Goal: Task Accomplishment & Management: Manage account settings

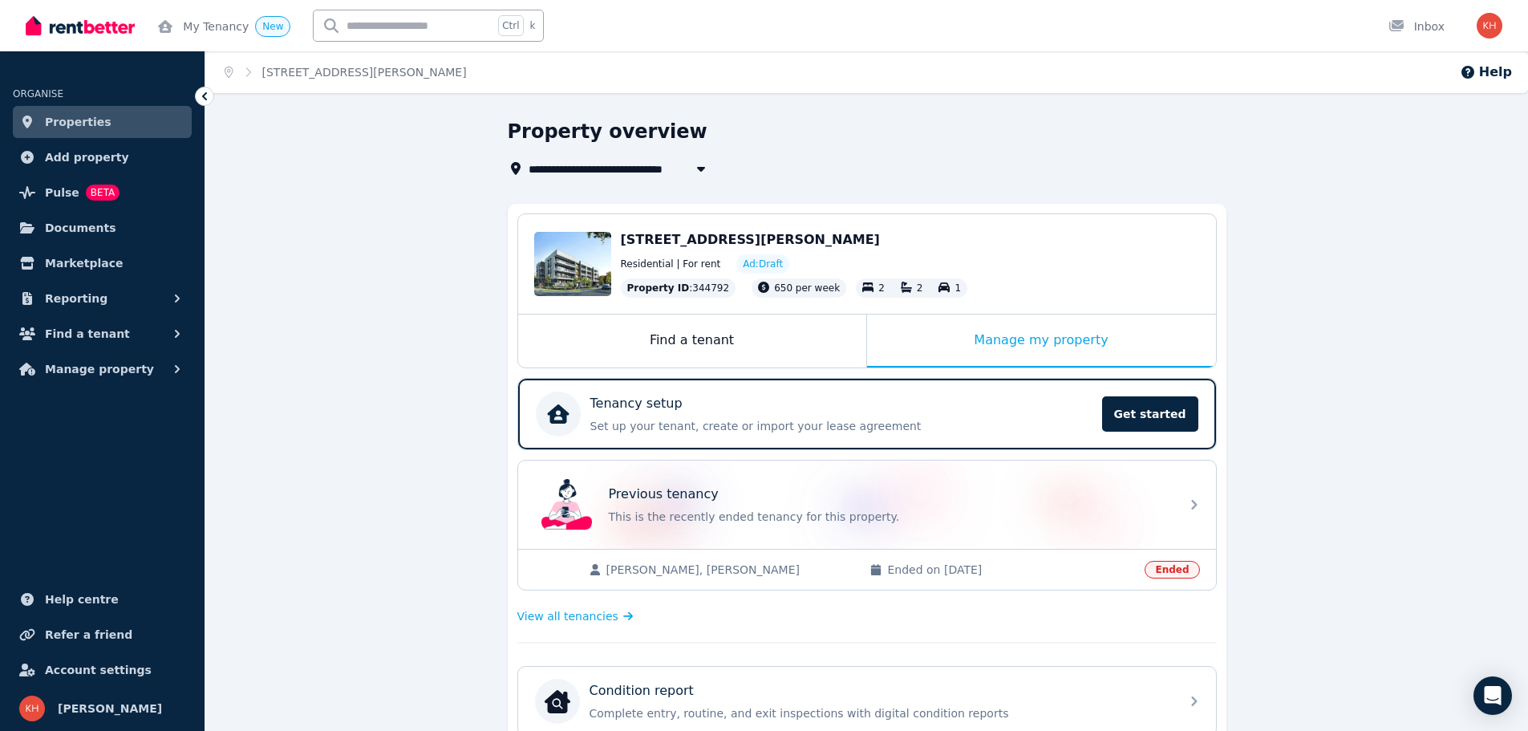
click at [71, 120] on span "Properties" at bounding box center [78, 121] width 67 height 19
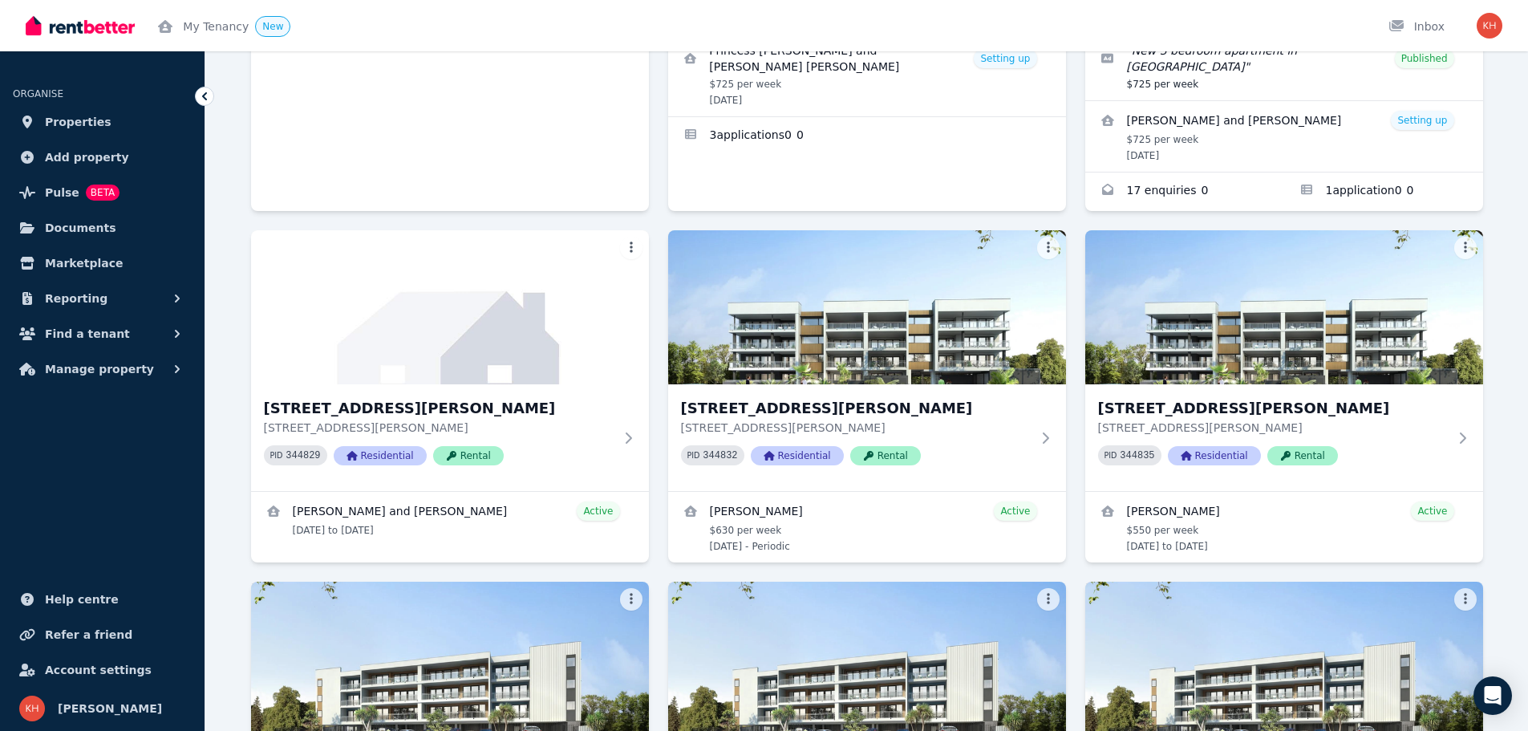
scroll to position [2246, 0]
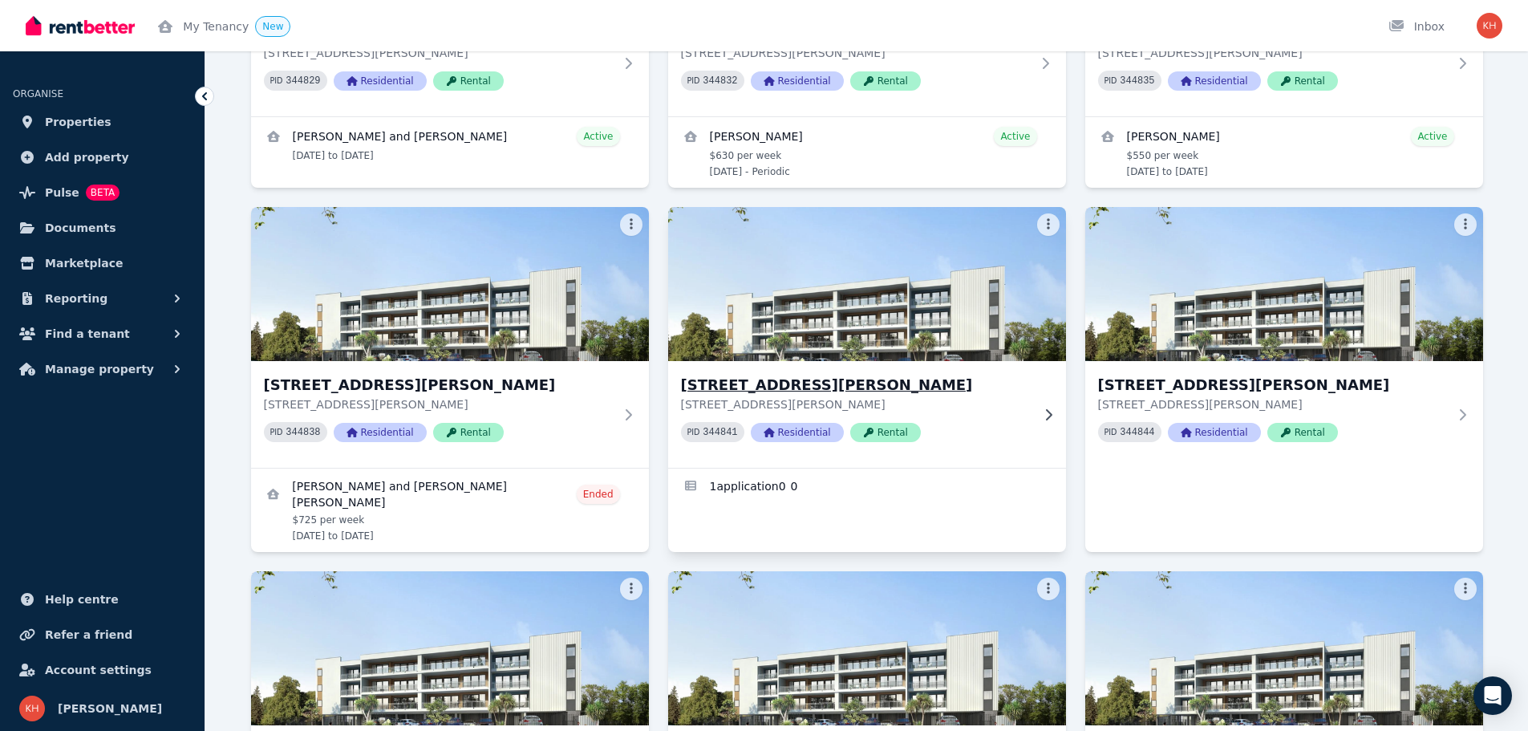
click at [768, 374] on h3 "[STREET_ADDRESS][PERSON_NAME]" at bounding box center [856, 385] width 350 height 22
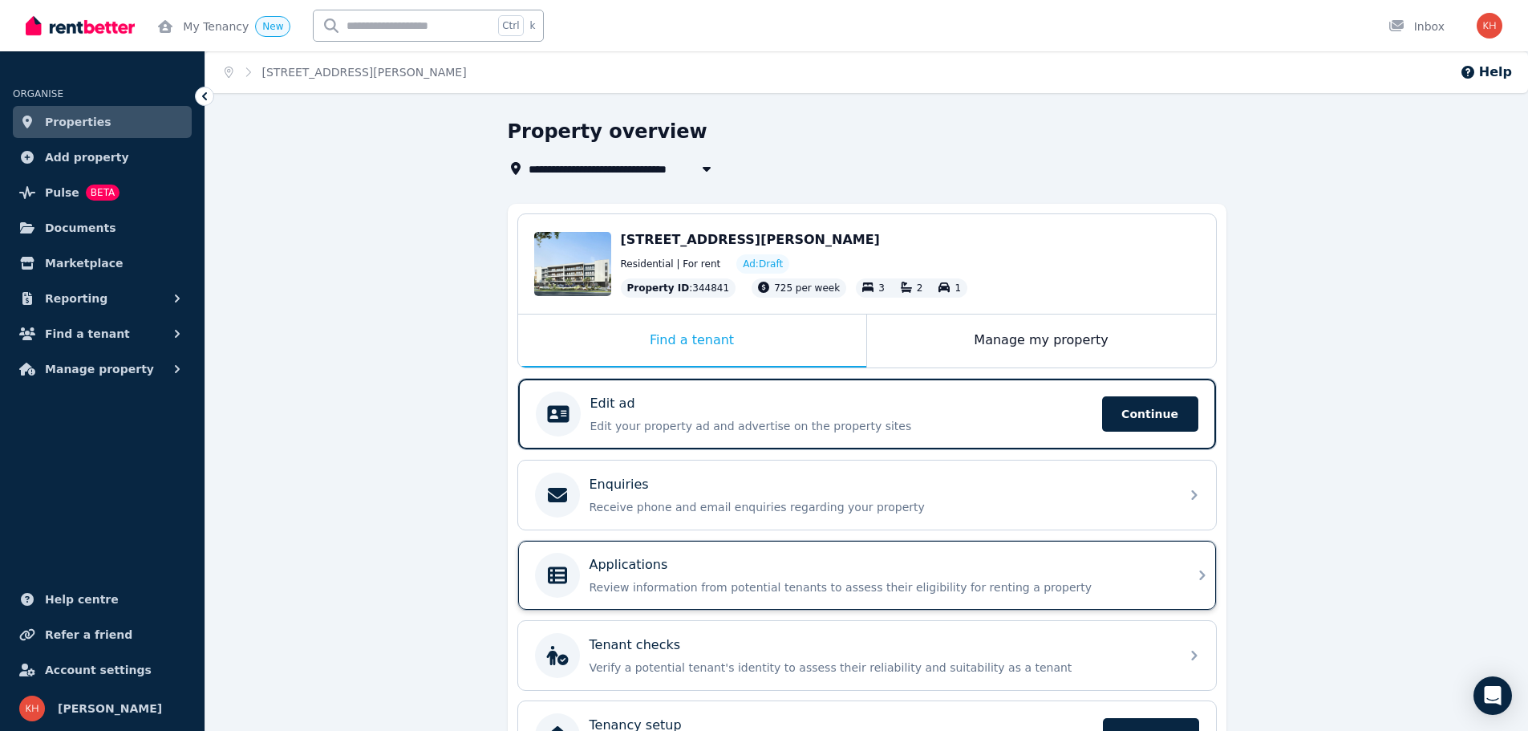
click at [780, 574] on div "Applications Review information from potential tenants to assess their eligibil…" at bounding box center [880, 575] width 581 height 40
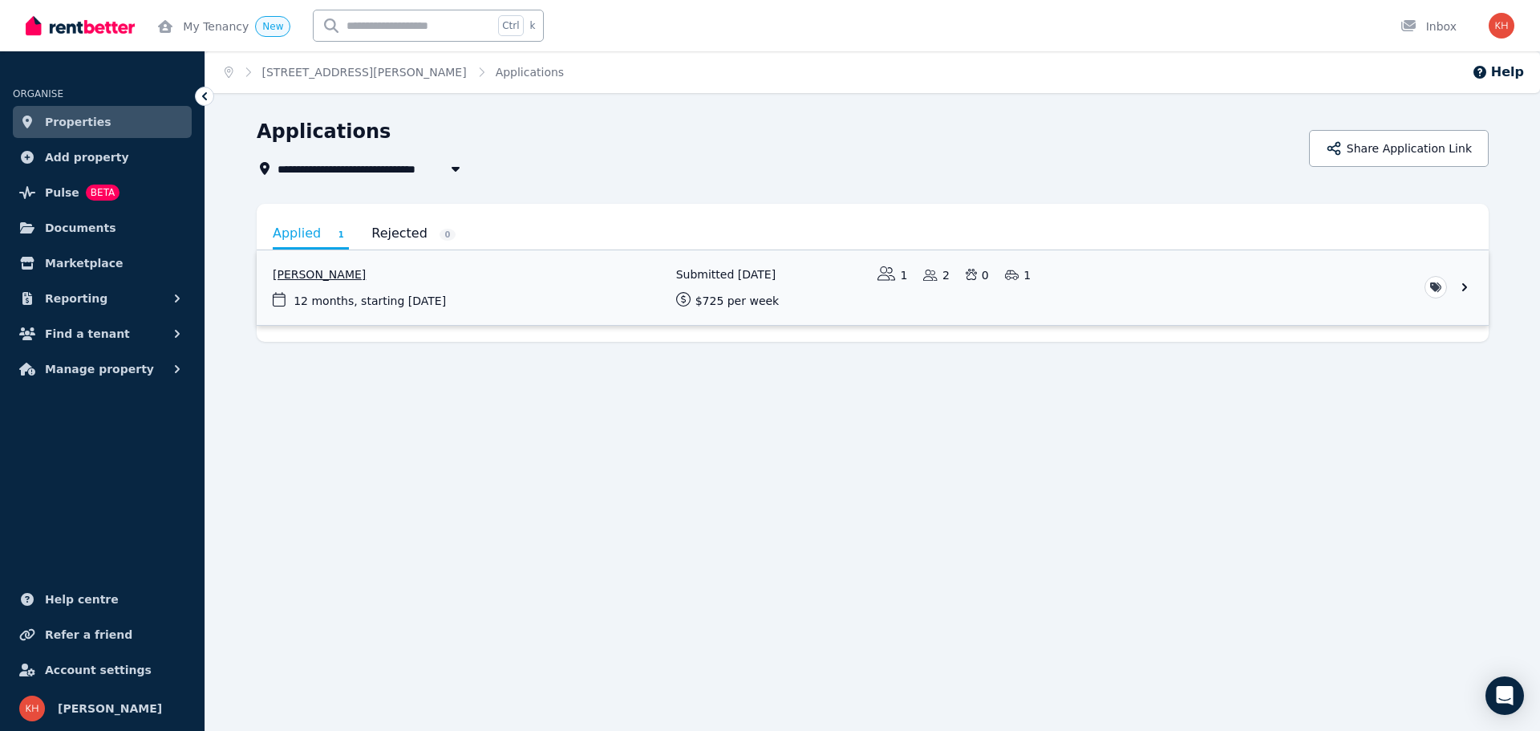
click at [331, 276] on link "View application: Blanche Saunders" at bounding box center [873, 287] width 1232 height 75
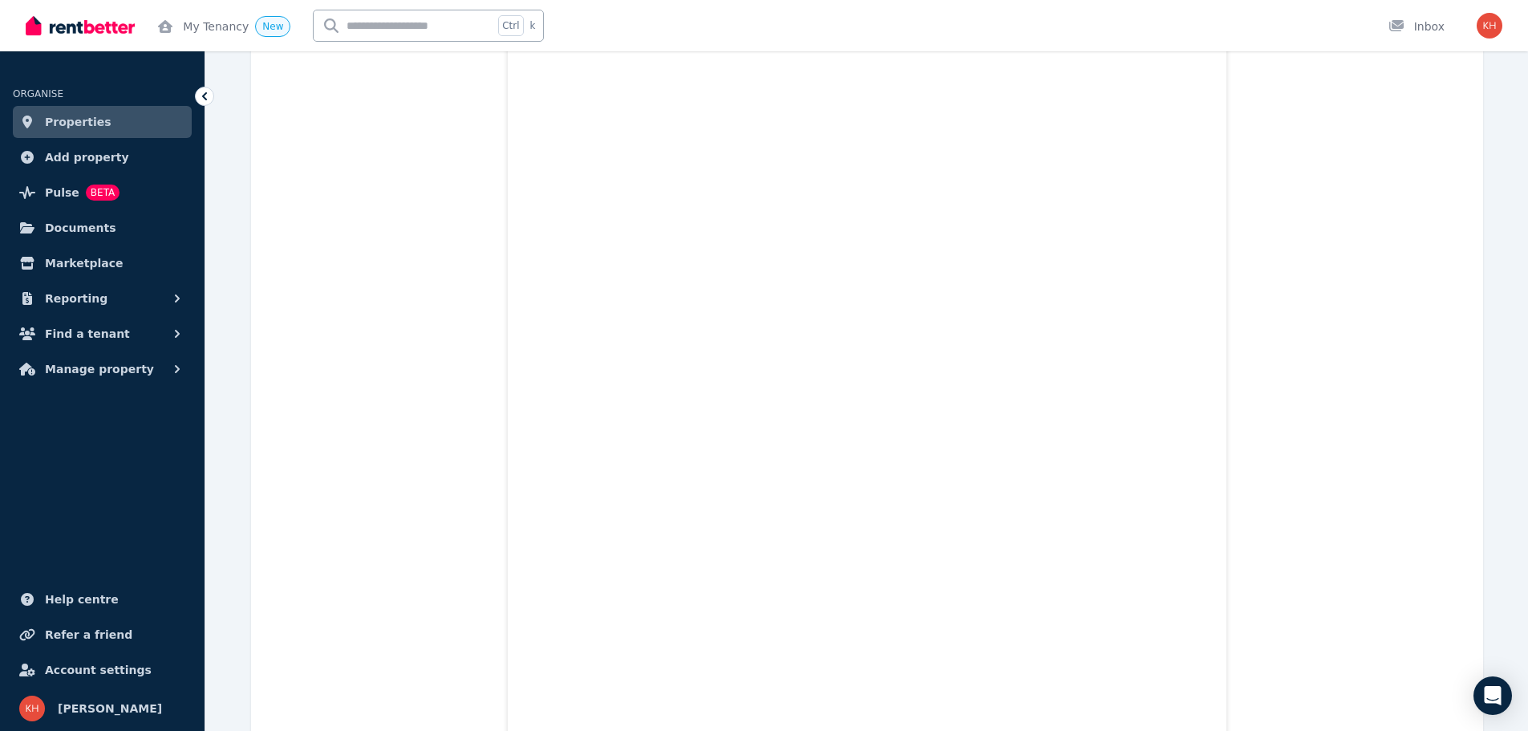
scroll to position [128, 0]
